Goal: Communication & Community: Answer question/provide support

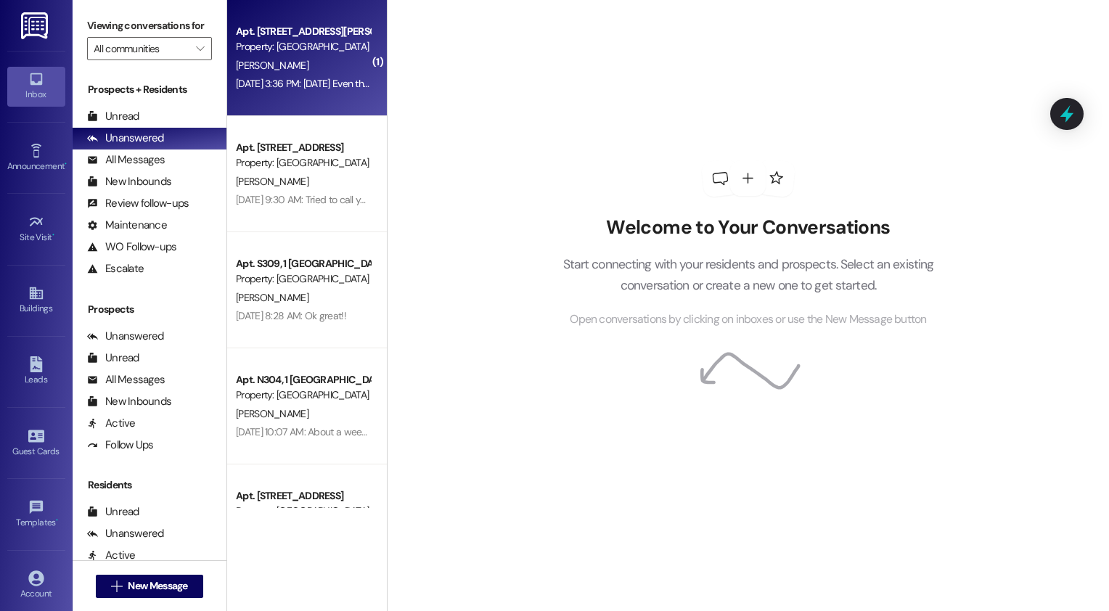
click at [347, 72] on div "[PERSON_NAME]" at bounding box center [302, 66] width 137 height 18
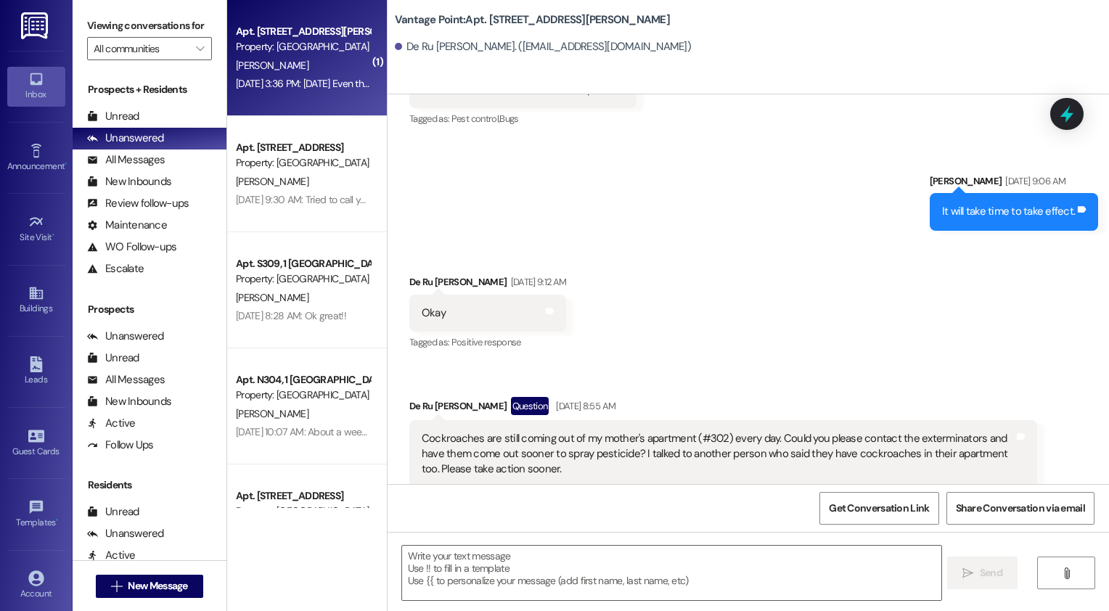
scroll to position [8899, 0]
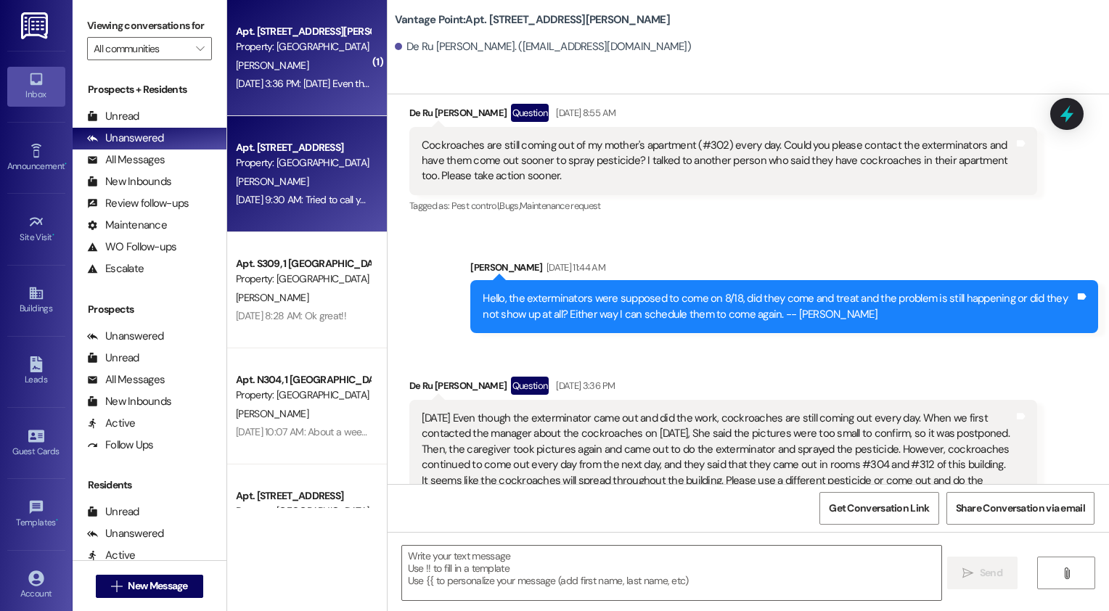
click at [296, 165] on div "Property: [GEOGRAPHIC_DATA]" at bounding box center [303, 162] width 134 height 15
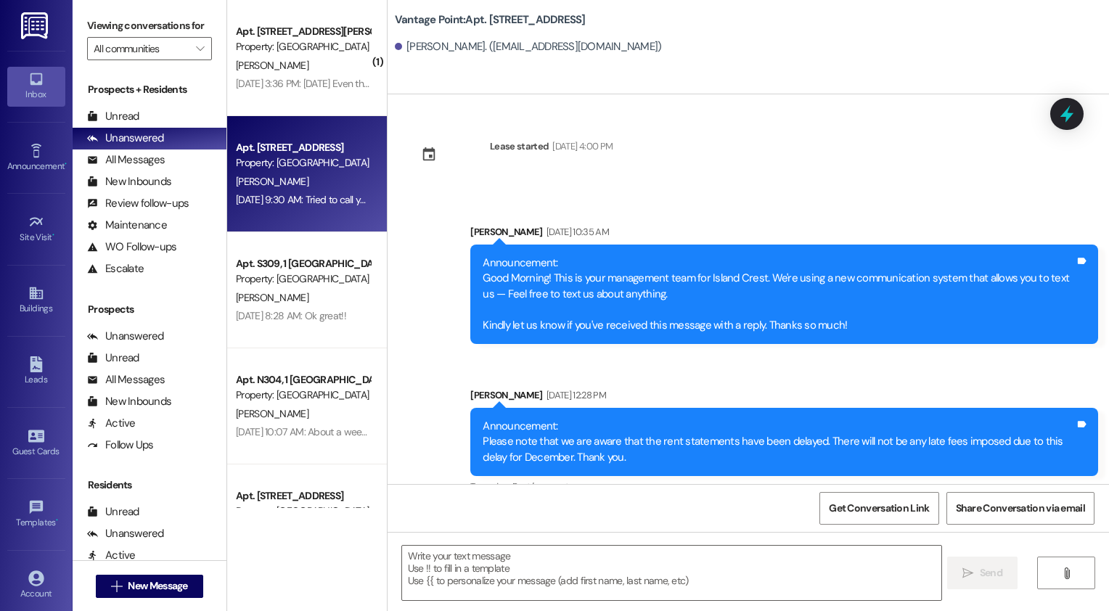
scroll to position [67465, 0]
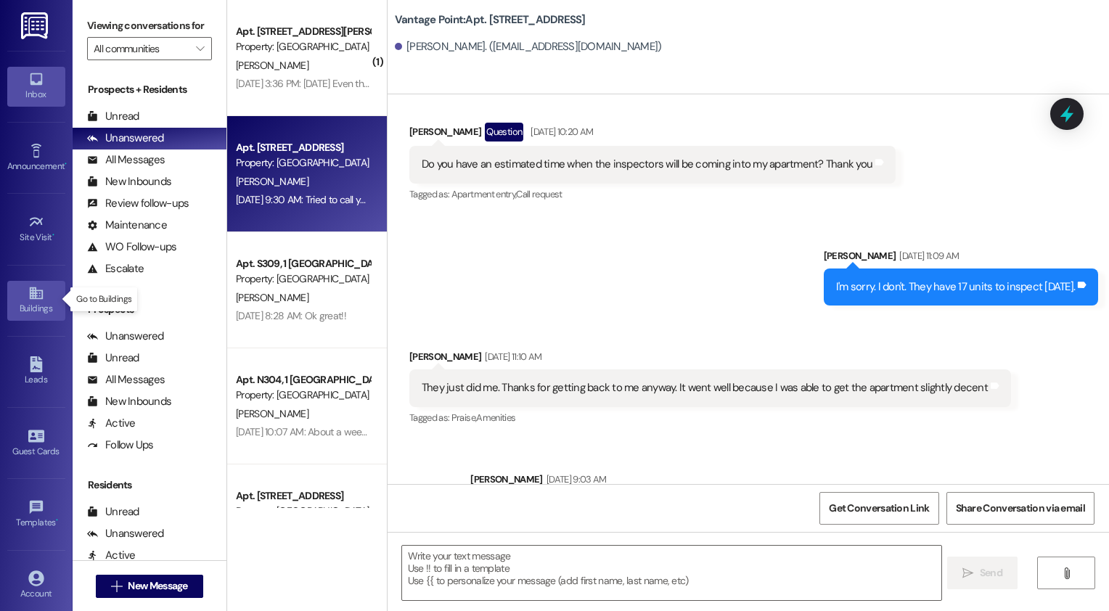
click at [28, 295] on icon at bounding box center [36, 293] width 16 height 16
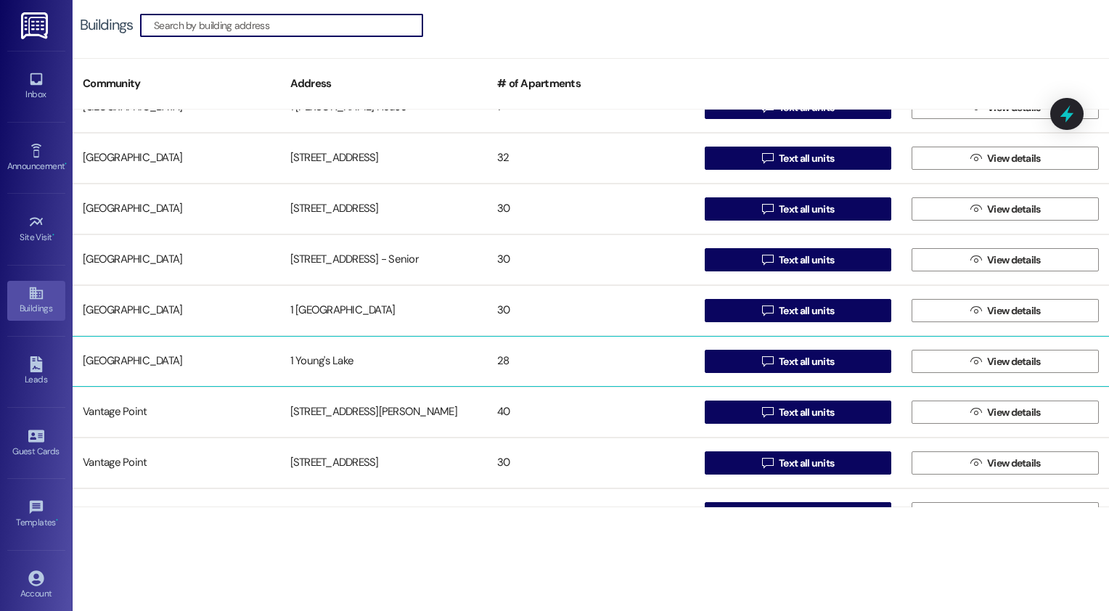
scroll to position [464, 0]
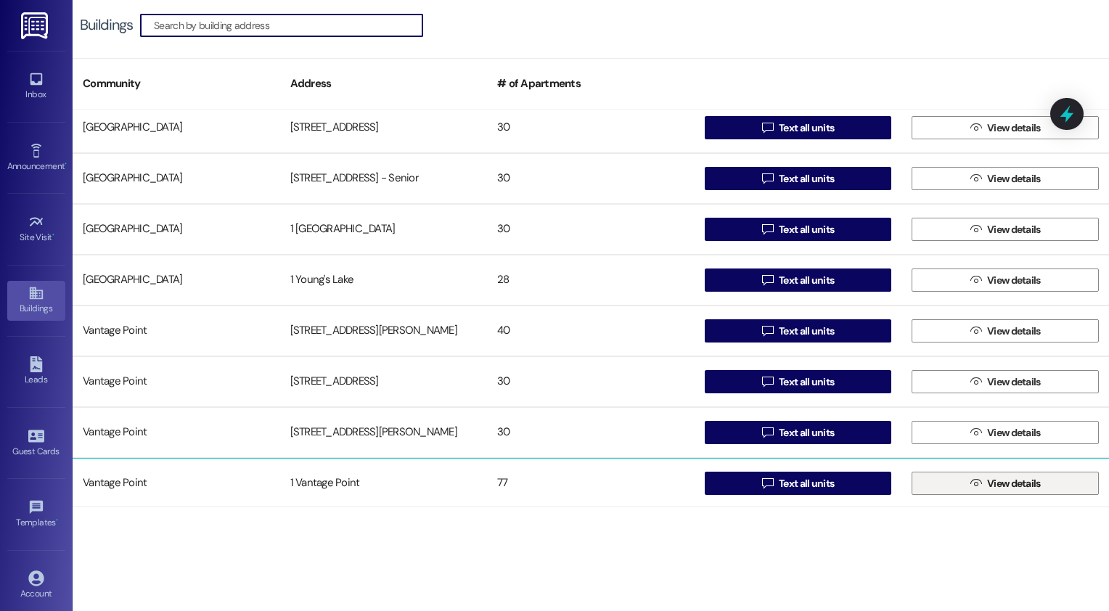
click at [955, 488] on button " View details" at bounding box center [1004, 483] width 187 height 23
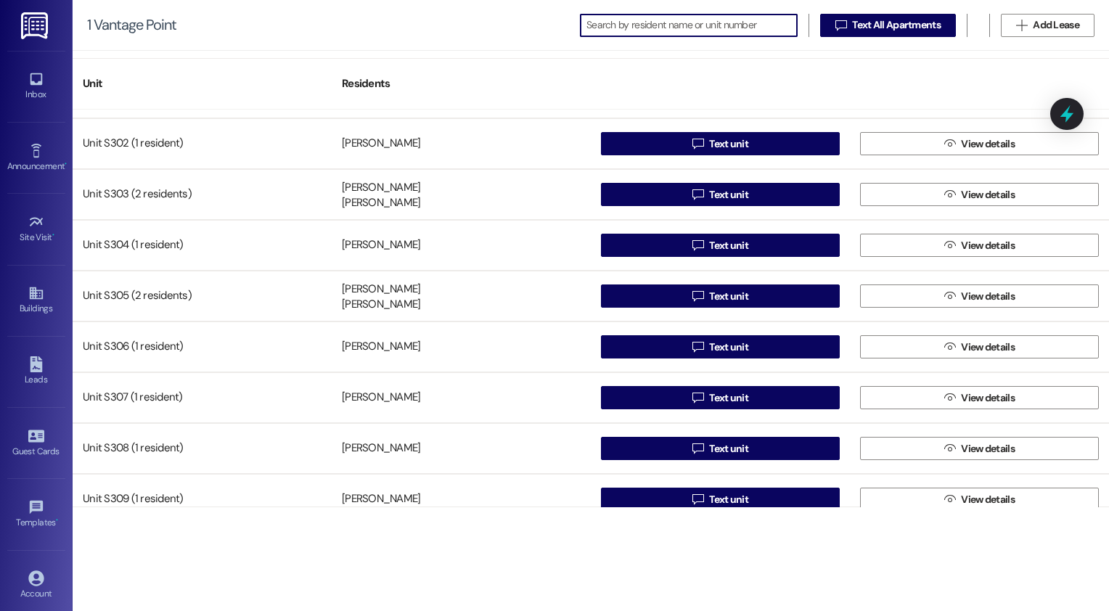
scroll to position [2999, 0]
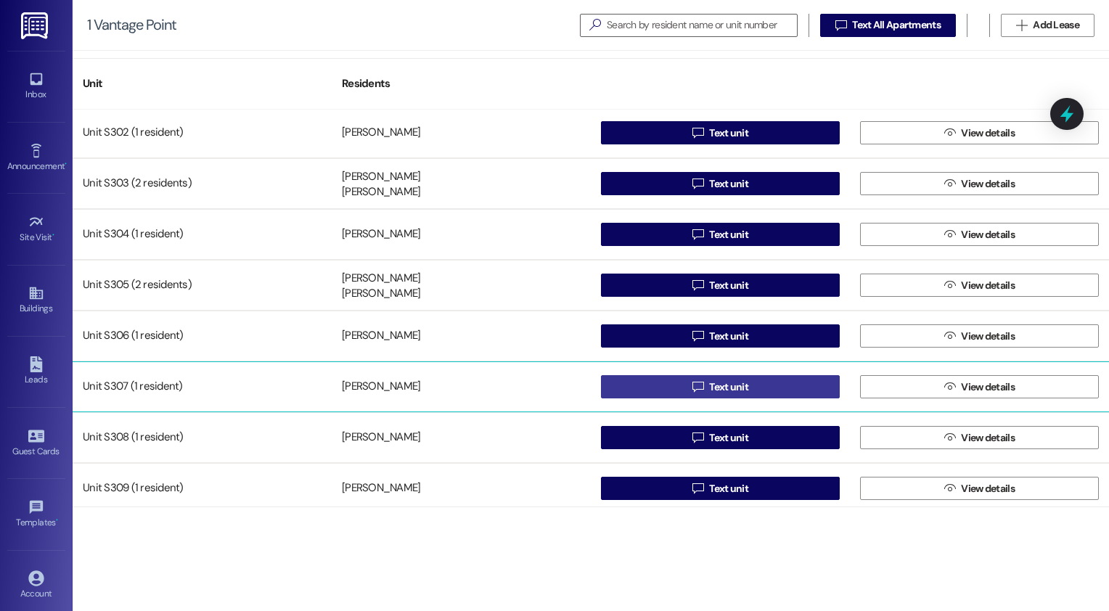
click at [625, 385] on button " Text unit" at bounding box center [720, 386] width 239 height 23
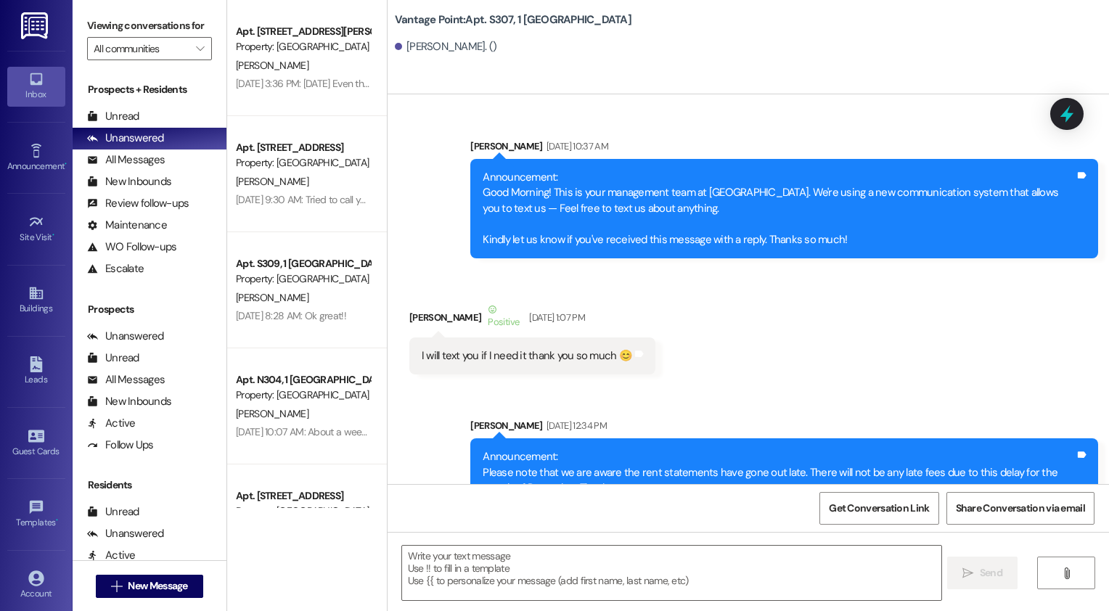
scroll to position [32836, 0]
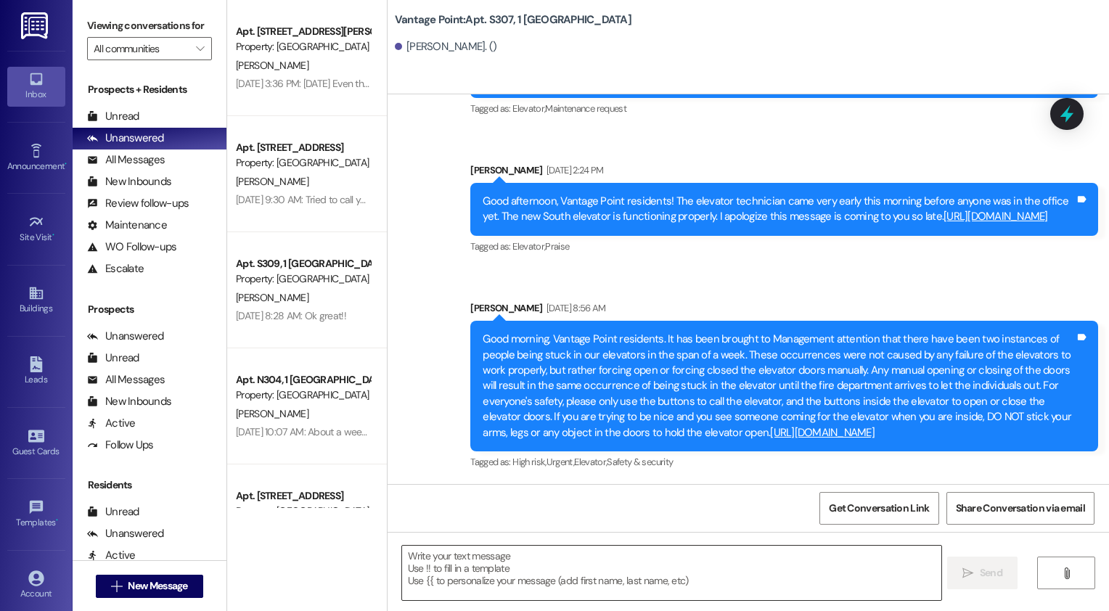
click at [514, 588] on textarea at bounding box center [672, 573] width 540 height 54
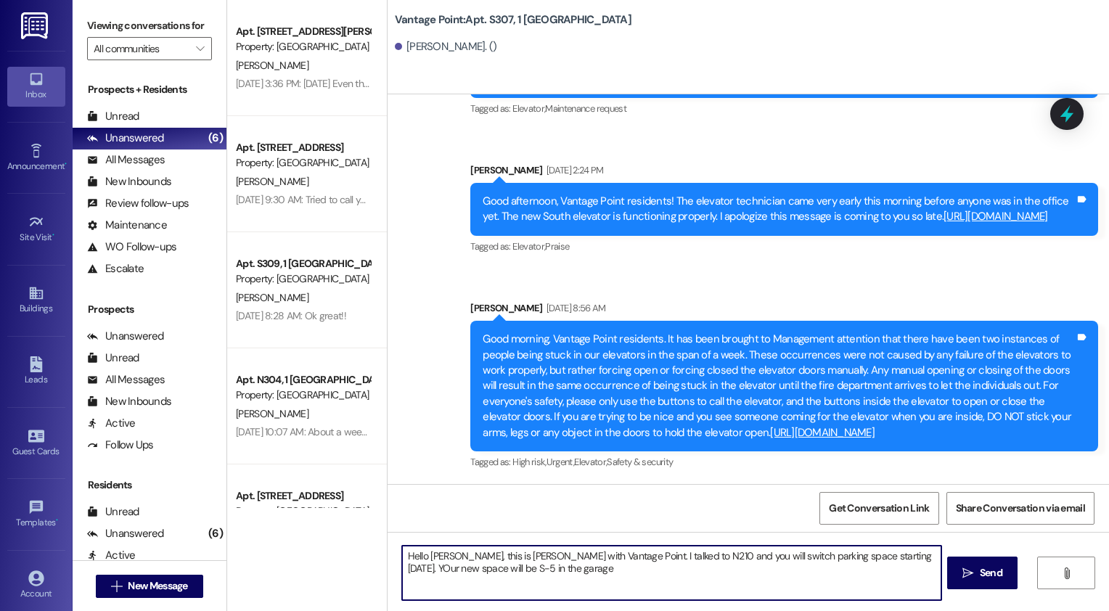
type textarea "Hello [PERSON_NAME], this is [PERSON_NAME] with Vantage Point. I talked to N210…"
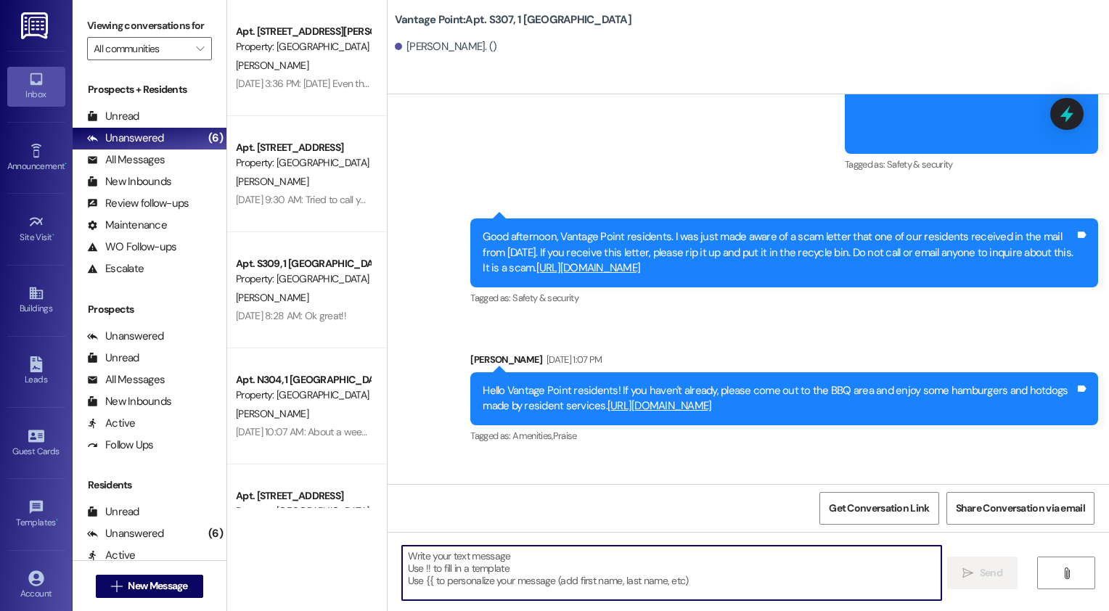
scroll to position [32952, 0]
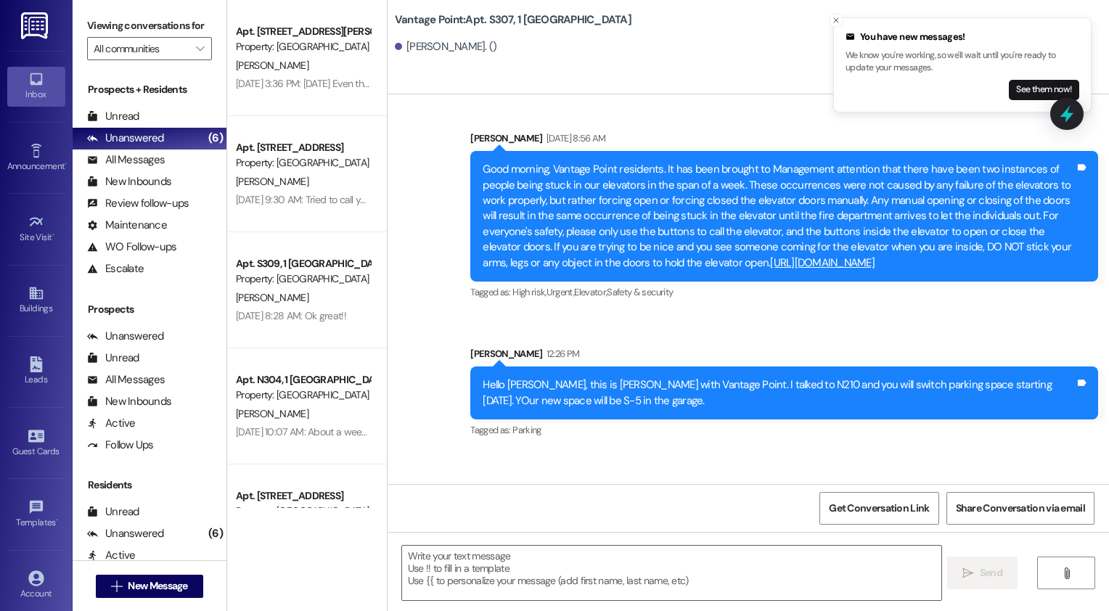
scroll to position [33074, 0]
